Goal: Check status: Check status

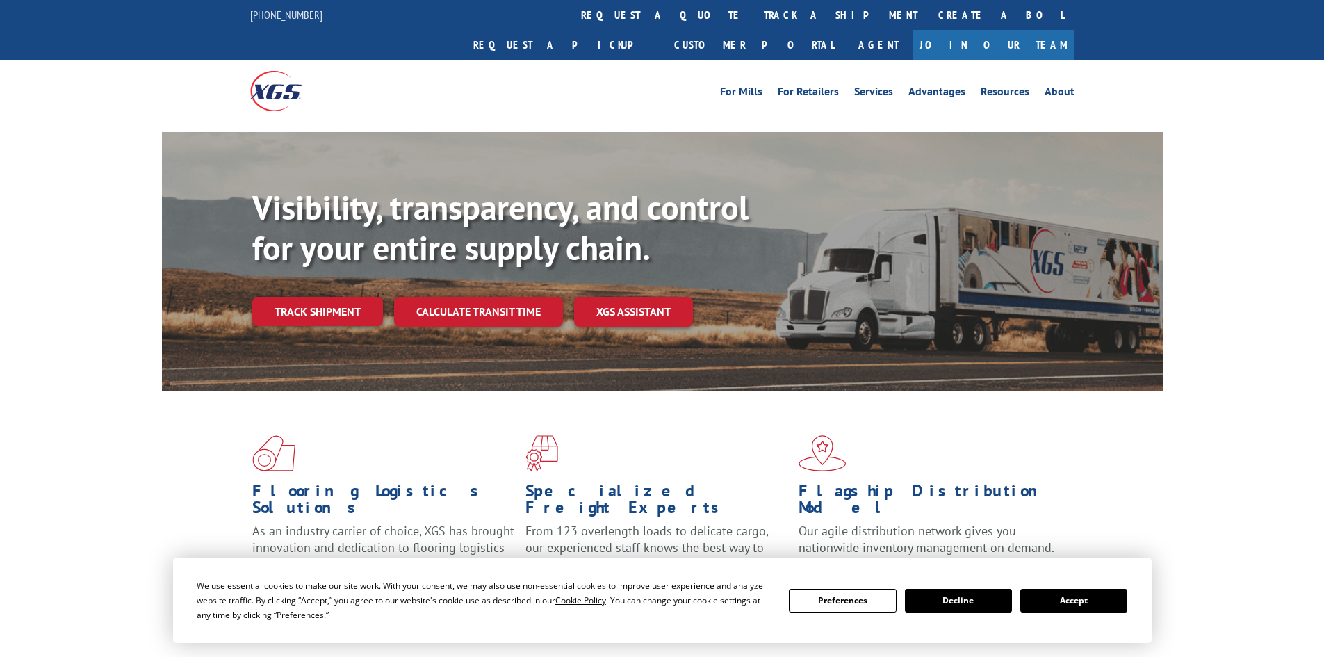
click at [1094, 606] on button "Accept" at bounding box center [1074, 601] width 107 height 24
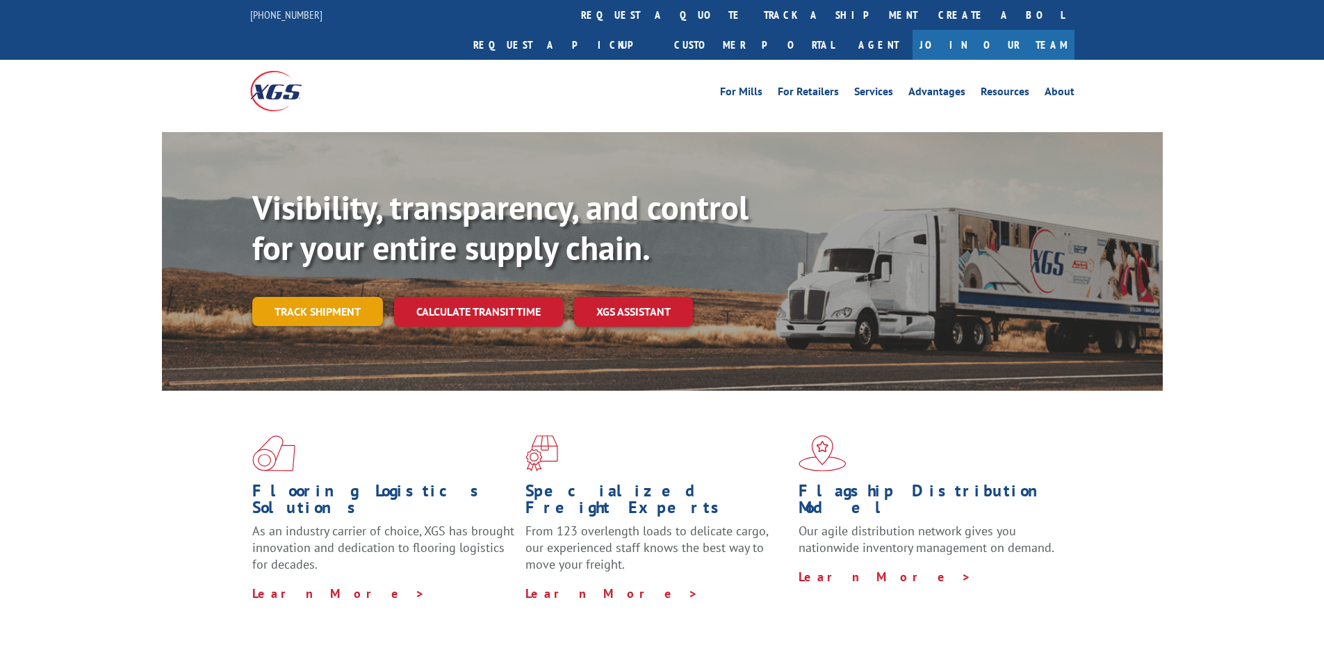
click at [292, 297] on link "Track shipment" at bounding box center [317, 311] width 131 height 29
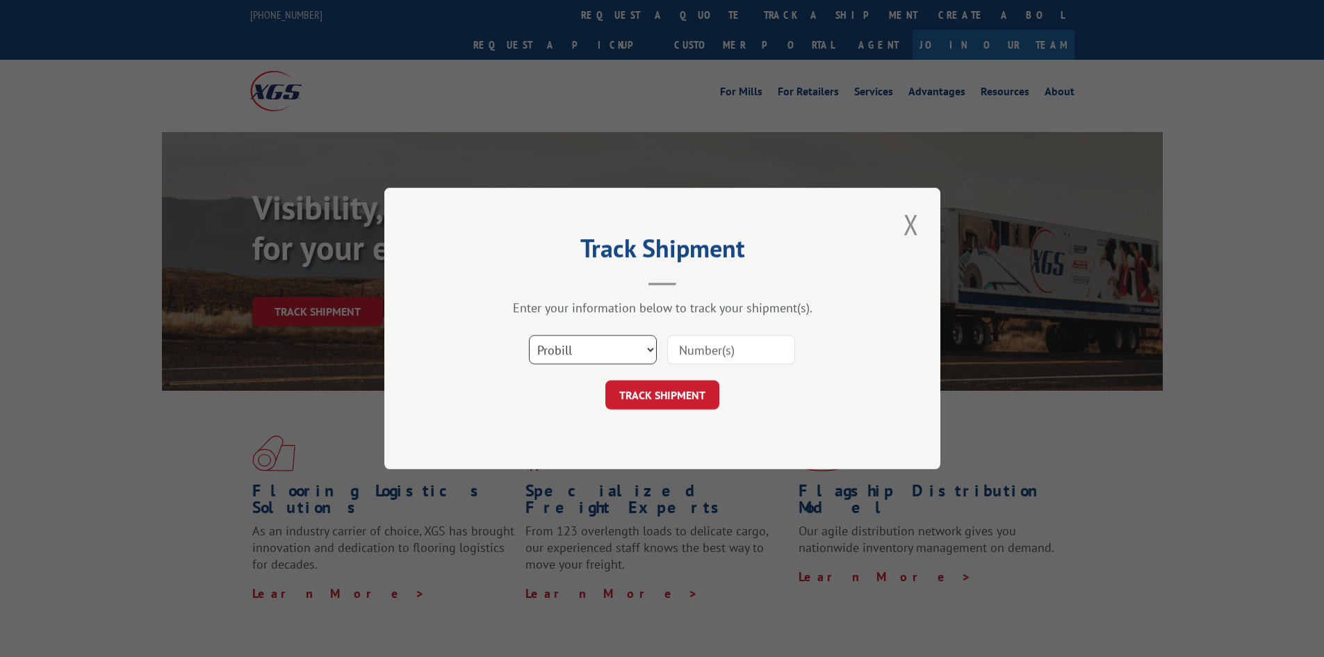
click at [546, 348] on select "Select category... Probill BOL PO" at bounding box center [593, 349] width 128 height 29
select select "po"
click at [529, 335] on select "Select category... Probill BOL PO" at bounding box center [593, 349] width 128 height 29
click at [696, 352] on input at bounding box center [731, 349] width 128 height 29
paste input "62546072"
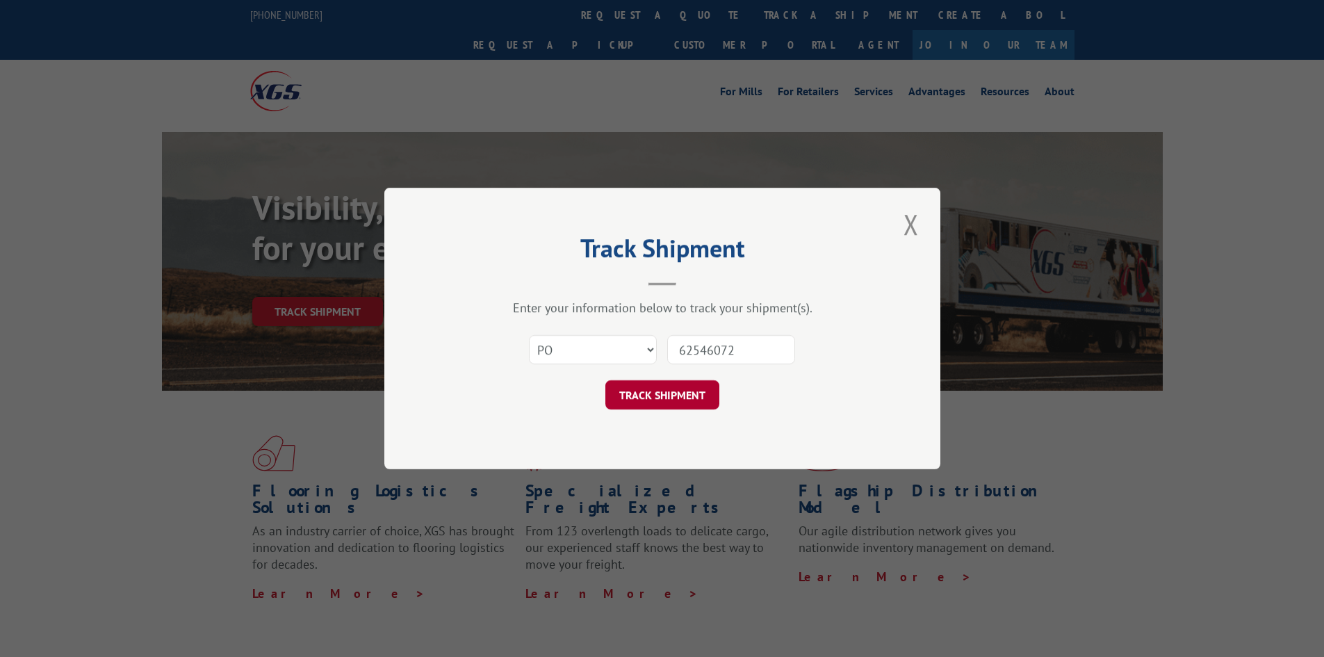
type input "62546072"
click at [643, 396] on button "TRACK SHIPMENT" at bounding box center [662, 394] width 114 height 29
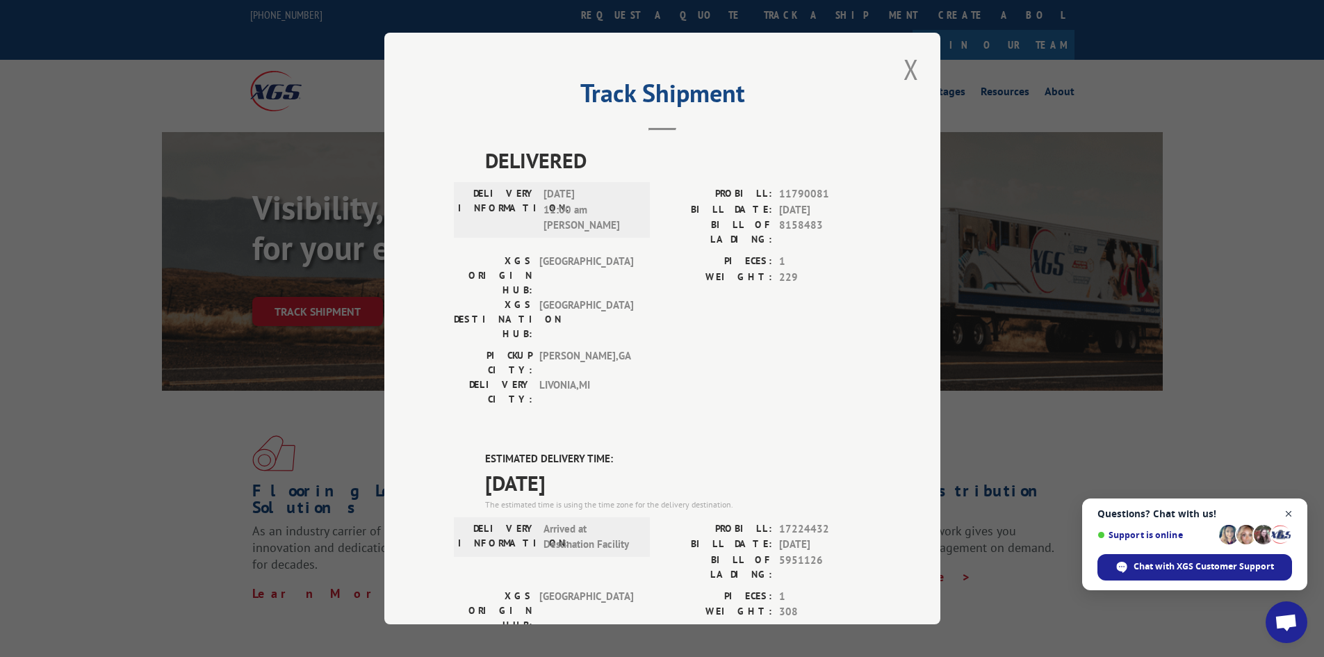
click at [1290, 512] on span "Open chat" at bounding box center [1289, 513] width 17 height 17
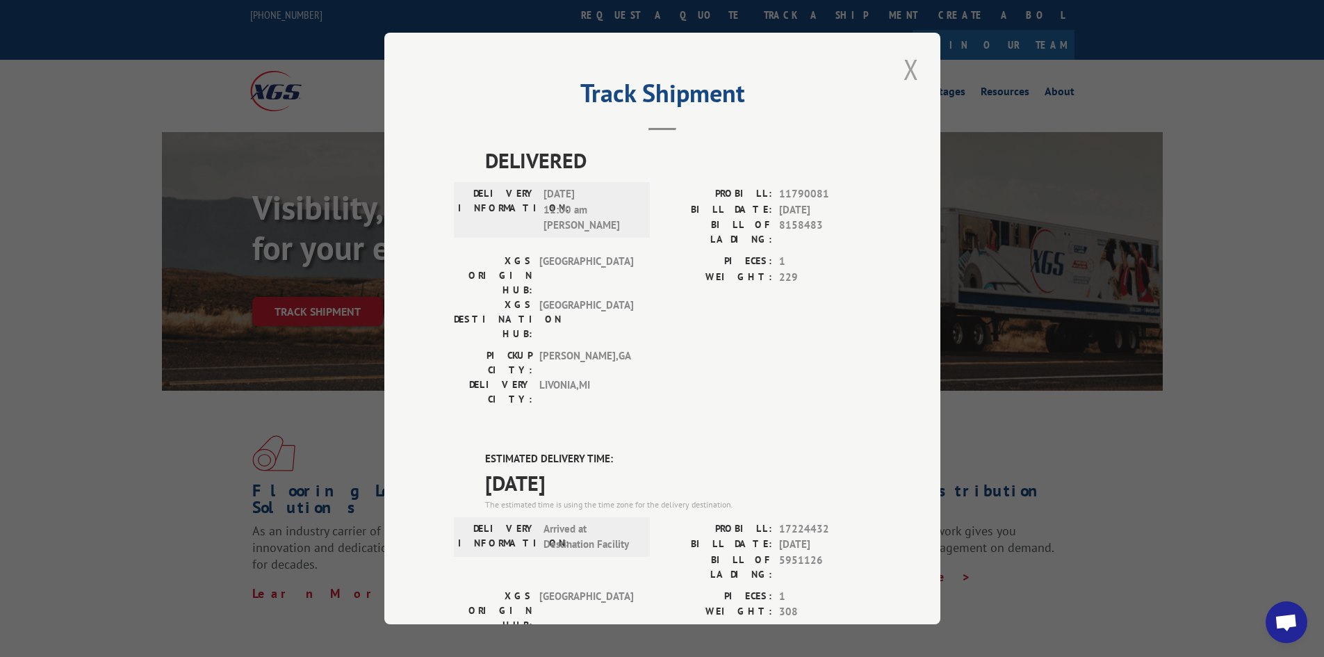
click at [907, 67] on button "Close modal" at bounding box center [912, 69] width 24 height 38
